Goal: Information Seeking & Learning: Learn about a topic

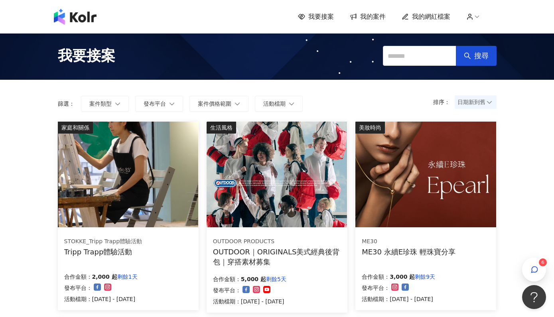
click at [437, 19] on span "我的網紅檔案" at bounding box center [431, 16] width 38 height 9
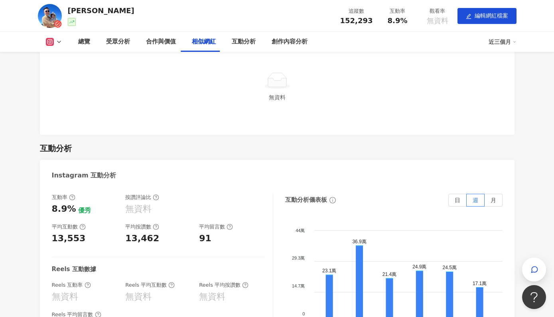
scroll to position [1235, 0]
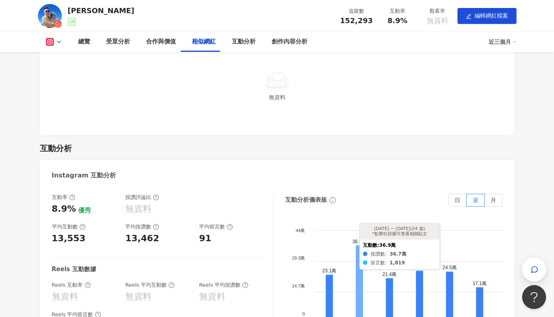
click at [359, 246] on icon at bounding box center [359, 284] width 7 height 77
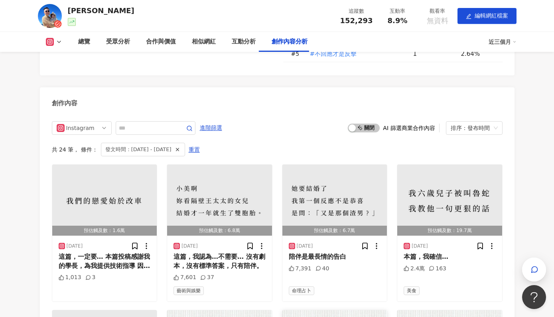
scroll to position [2072, 0]
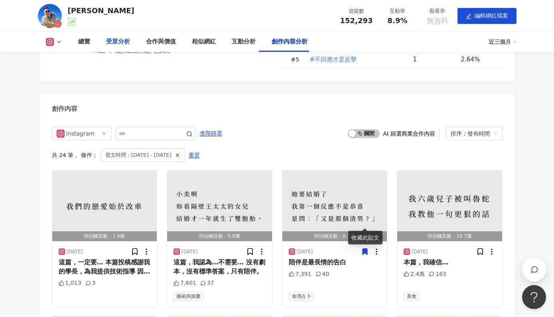
click at [108, 43] on div "受眾分析" at bounding box center [118, 42] width 24 height 10
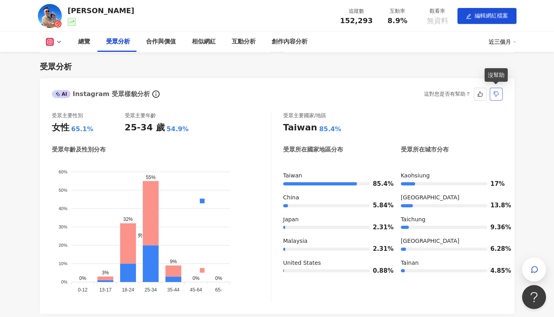
click at [494, 93] on icon "dislike" at bounding box center [495, 94] width 5 height 5
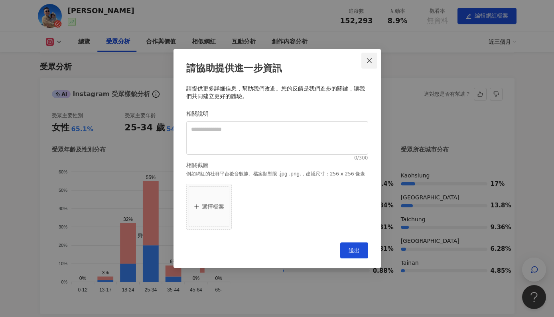
click at [368, 61] on icon "close" at bounding box center [369, 60] width 5 height 5
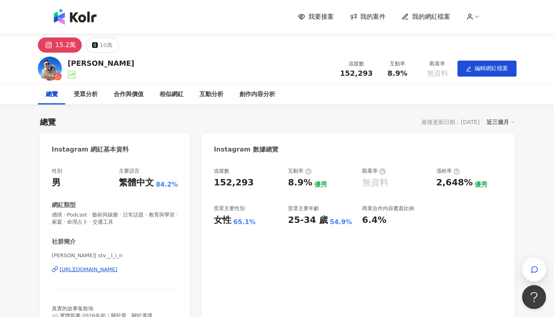
scroll to position [0, 0]
click at [323, 15] on span "我要接案" at bounding box center [321, 16] width 26 height 9
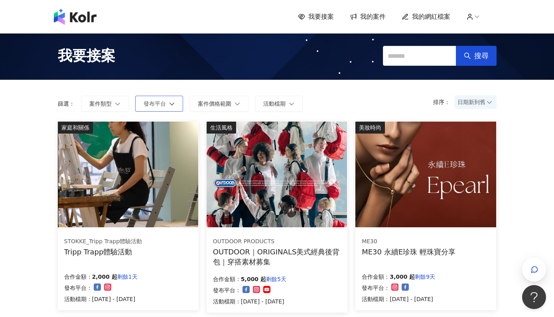
click at [163, 102] on button "發布平台" at bounding box center [159, 104] width 48 height 16
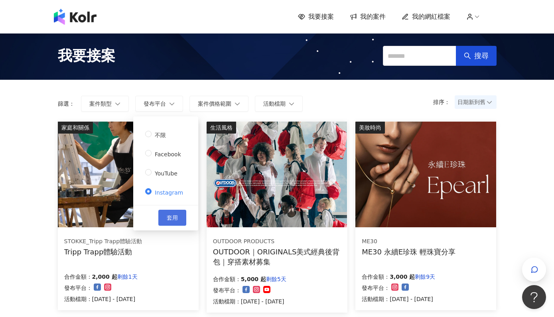
click at [171, 216] on span "套用" at bounding box center [172, 218] width 11 height 6
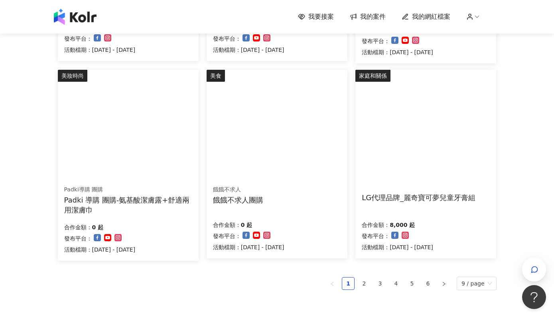
scroll to position [490, 0]
click at [363, 280] on link "2" at bounding box center [364, 283] width 12 height 12
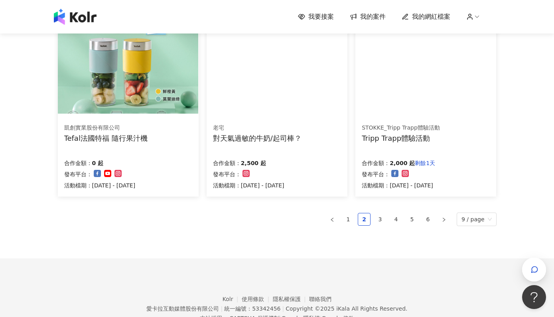
scroll to position [553, 0]
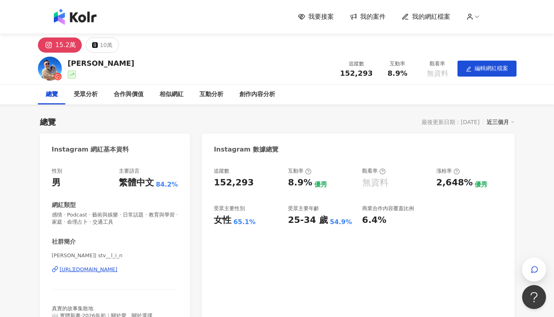
click at [325, 20] on span "我要接案" at bounding box center [321, 16] width 26 height 9
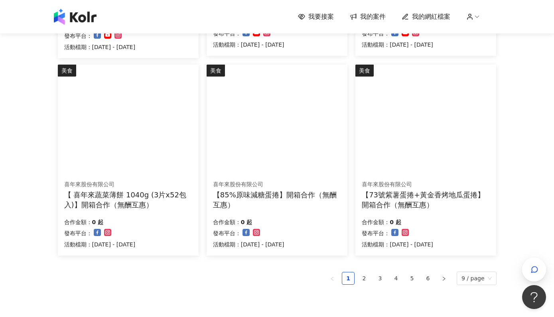
scroll to position [453, 0]
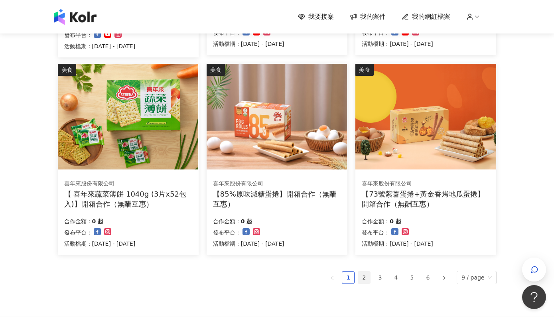
click at [366, 276] on link "2" at bounding box center [364, 278] width 12 height 12
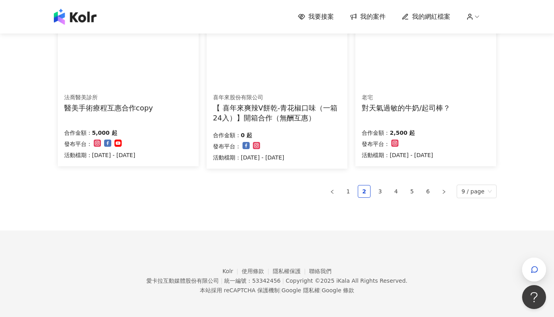
scroll to position [538, 0]
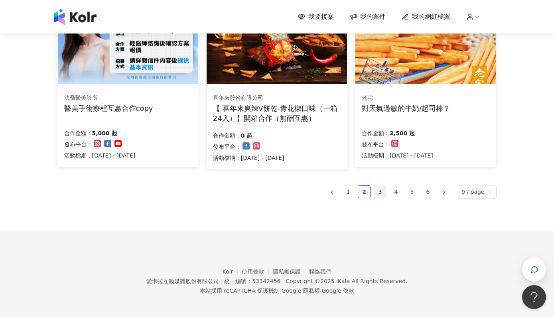
click at [386, 186] on link "3" at bounding box center [380, 192] width 12 height 12
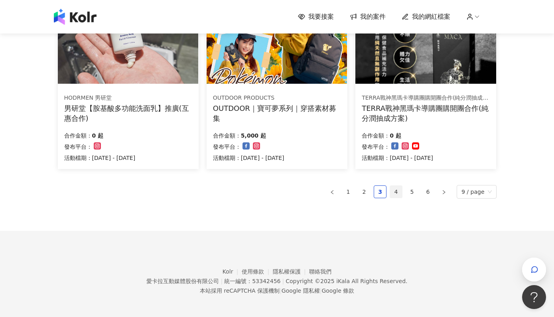
click at [398, 192] on link "4" at bounding box center [396, 192] width 12 height 12
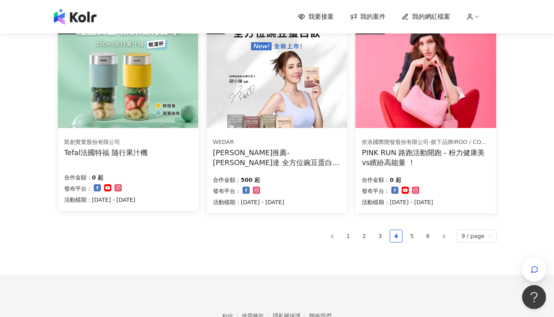
scroll to position [497, 0]
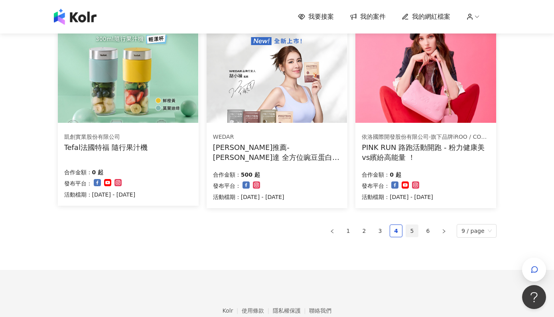
click at [411, 232] on link "5" at bounding box center [412, 231] width 12 height 12
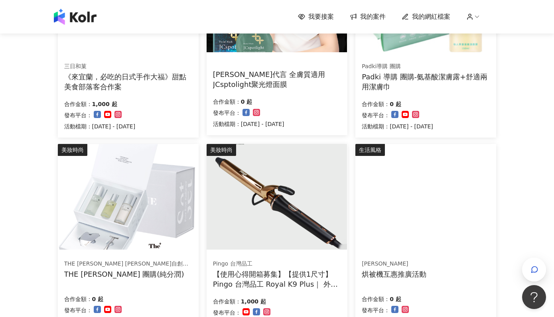
scroll to position [174, 0]
